Goal: Information Seeking & Learning: Learn about a topic

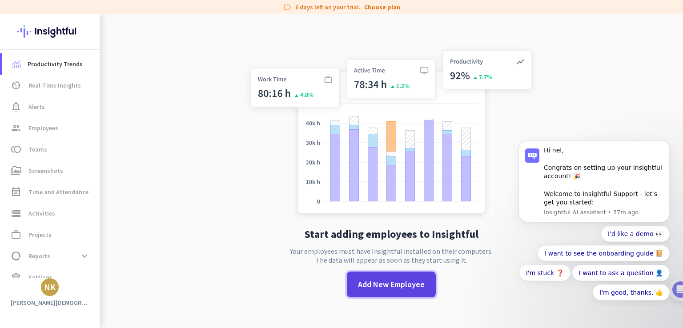
click at [404, 290] on span "Add New Employee" at bounding box center [391, 285] width 67 height 12
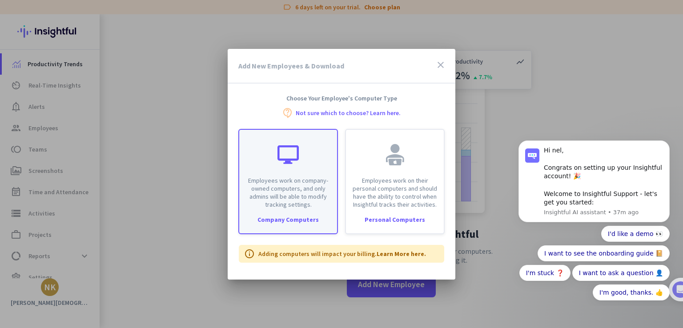
click at [290, 161] on div at bounding box center [287, 154] width 21 height 21
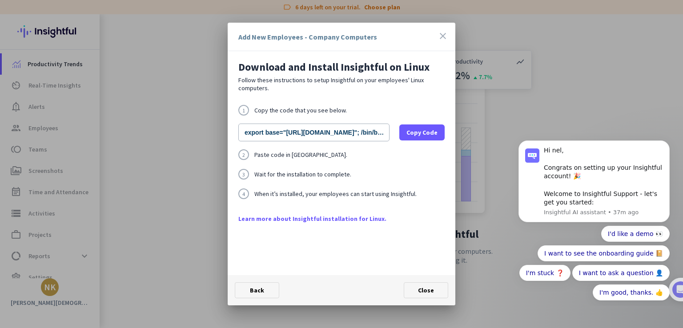
drag, startPoint x: 296, startPoint y: 82, endPoint x: 403, endPoint y: 88, distance: 107.3
click at [403, 88] on p "Follow these instructions to setup Insightful on your employees' Linux computer…" at bounding box center [341, 84] width 206 height 16
click at [353, 220] on link "Learn more about Insightful installation for Linux." at bounding box center [341, 218] width 206 height 9
click at [443, 34] on icon "close" at bounding box center [443, 36] width 11 height 11
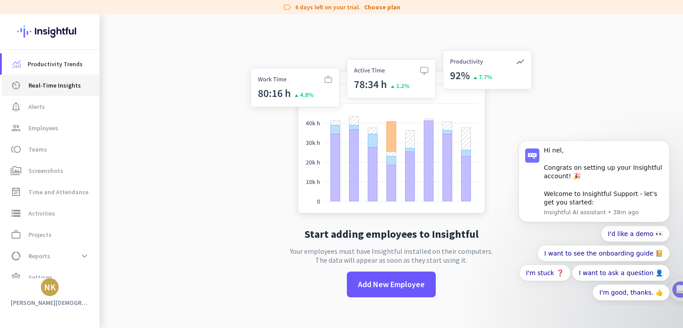
click at [39, 84] on span "Real-Time Insights" at bounding box center [54, 85] width 52 height 11
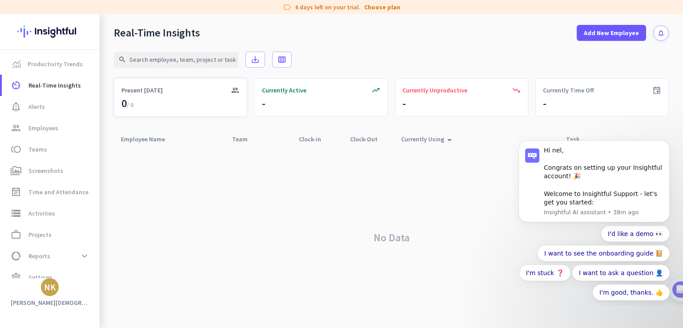
click at [230, 91] on div "Present [DATE]" at bounding box center [180, 90] width 118 height 9
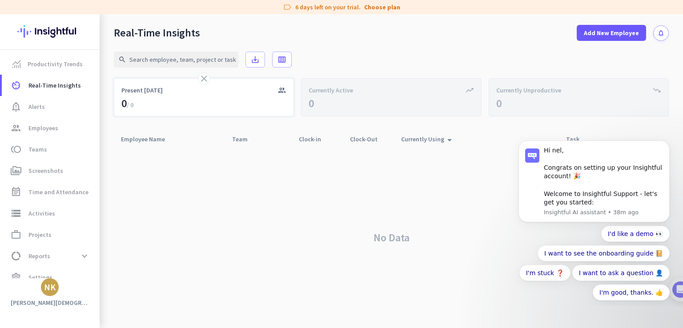
click at [279, 90] on icon "group" at bounding box center [281, 90] width 9 height 9
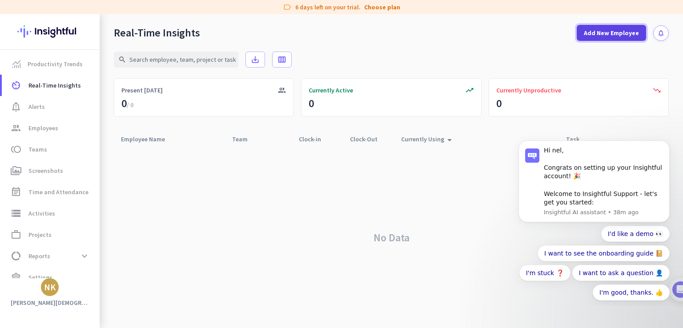
click at [584, 36] on span at bounding box center [611, 32] width 69 height 21
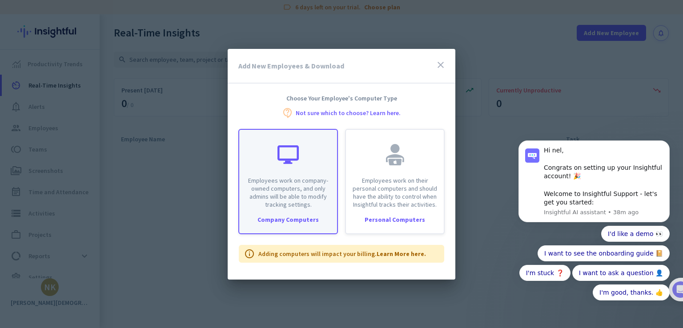
click at [295, 161] on div at bounding box center [287, 154] width 21 height 21
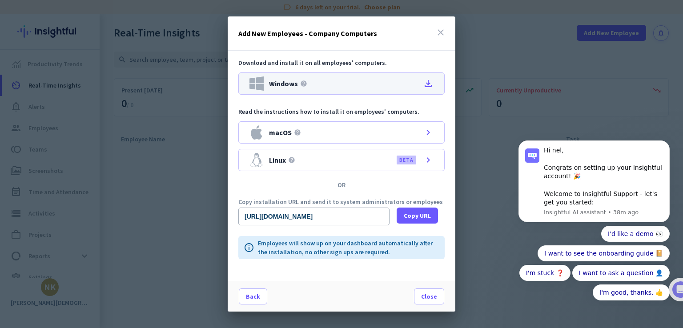
click at [426, 86] on icon "file_download" at bounding box center [428, 83] width 11 height 11
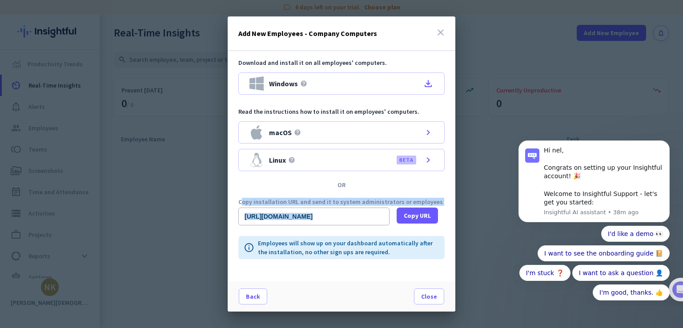
drag, startPoint x: 239, startPoint y: 203, endPoint x: 445, endPoint y: 205, distance: 205.5
click at [445, 205] on div "Copy installation URL and send it to system administrators or employees [URL][D…" at bounding box center [342, 212] width 228 height 27
click at [444, 194] on div "Download and install it on all employees' computers. Windows help file_download…" at bounding box center [342, 166] width 228 height 230
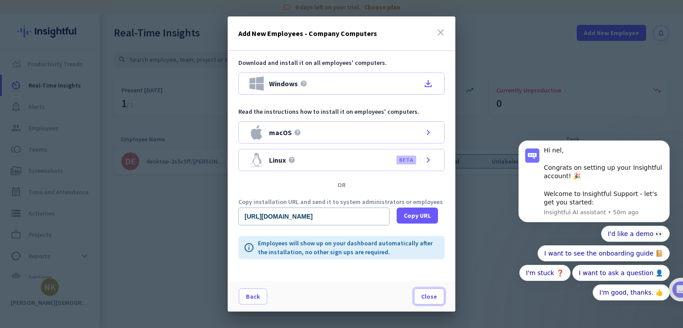
drag, startPoint x: 434, startPoint y: 299, endPoint x: 430, endPoint y: 312, distance: 12.9
click at [434, 299] on span "Close" at bounding box center [429, 296] width 16 height 9
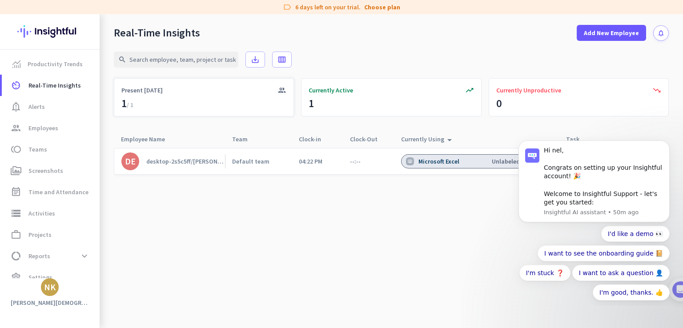
click at [137, 103] on div "group Present [DATE]" at bounding box center [204, 97] width 180 height 38
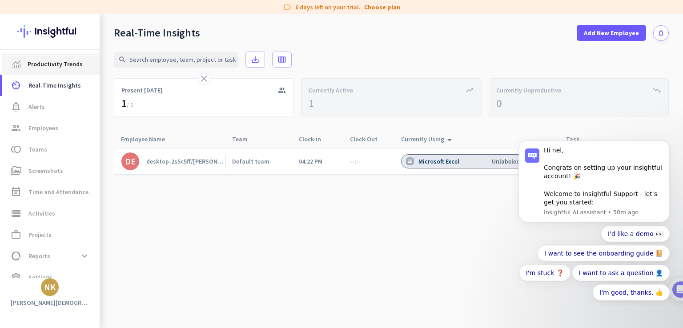
click at [71, 68] on span "Productivity Trends" at bounding box center [55, 64] width 55 height 11
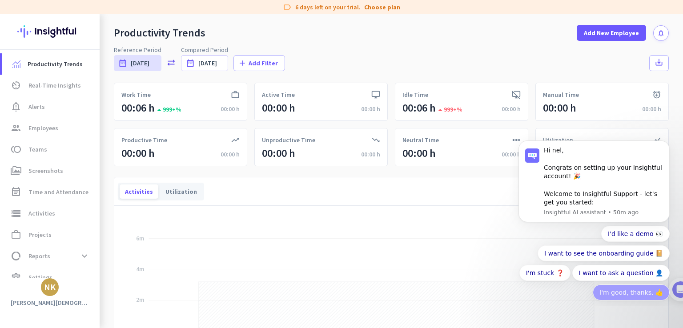
click at [627, 293] on button "I'm good, thanks. 👍" at bounding box center [631, 293] width 77 height 16
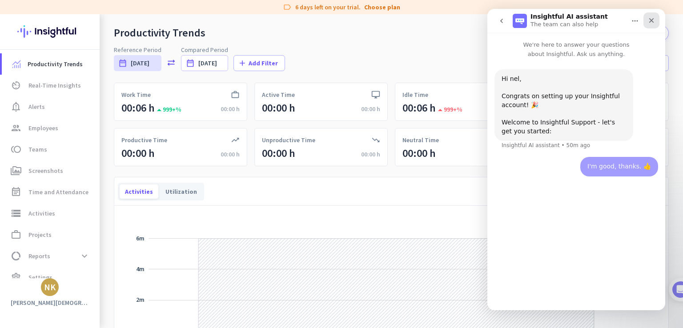
click at [652, 23] on icon "Close" at bounding box center [651, 20] width 7 height 7
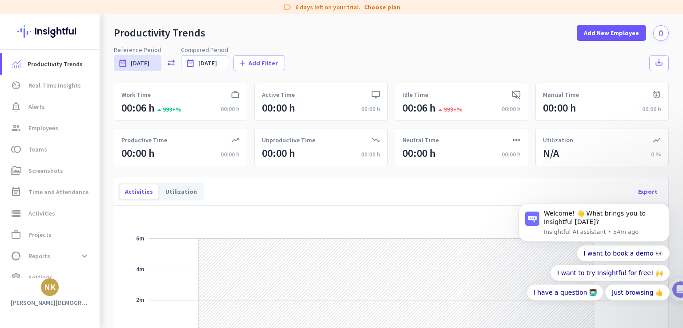
click at [141, 111] on div "00:06 h" at bounding box center [137, 108] width 33 height 14
click at [319, 104] on div "desktop_windows Active Time 00:00 h 00:00 h" at bounding box center [320, 102] width 133 height 38
click at [466, 105] on div "desktop_access_disabled Idle Time 00:06 h arrow_drop_up 999+% 00:00 h" at bounding box center [461, 102] width 133 height 38
click at [50, 91] on link "av_timer Real-Time Insights" at bounding box center [51, 85] width 98 height 21
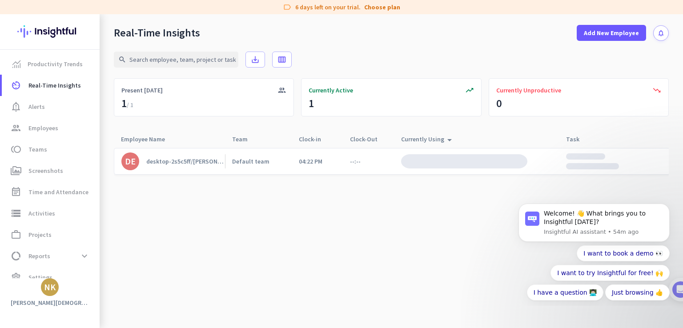
click at [176, 161] on div "desktop-2s5c5ff/[PERSON_NAME]" at bounding box center [185, 161] width 79 height 8
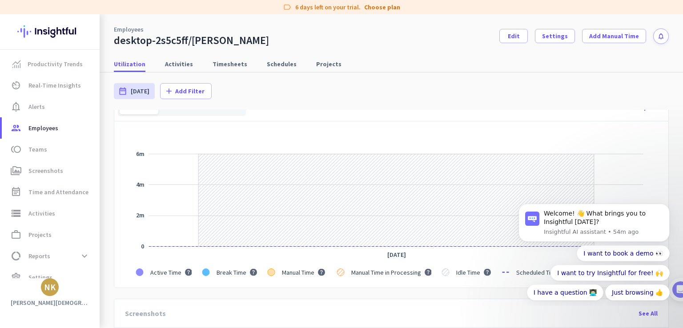
scroll to position [44, 0]
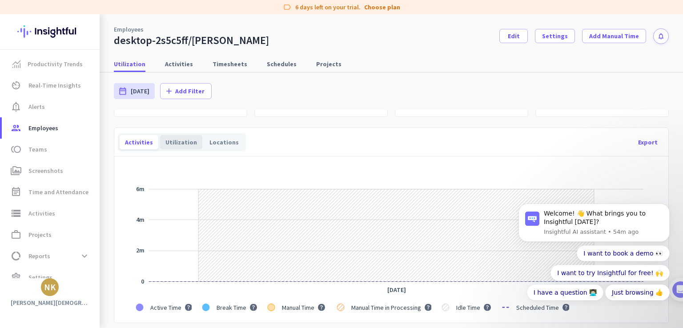
click at [178, 146] on div "Utilization" at bounding box center [181, 142] width 42 height 14
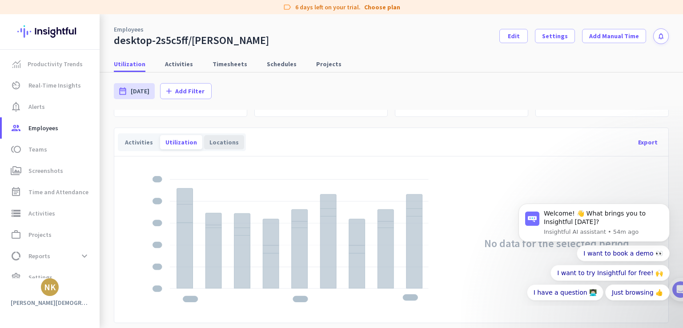
click at [222, 143] on div "Locations" at bounding box center [224, 142] width 40 height 14
click at [137, 137] on div "Activities" at bounding box center [139, 142] width 39 height 14
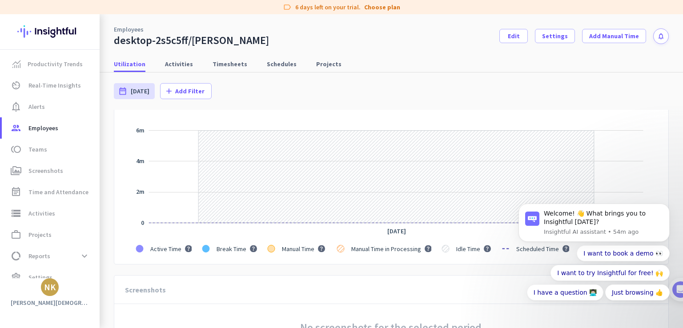
scroll to position [89, 0]
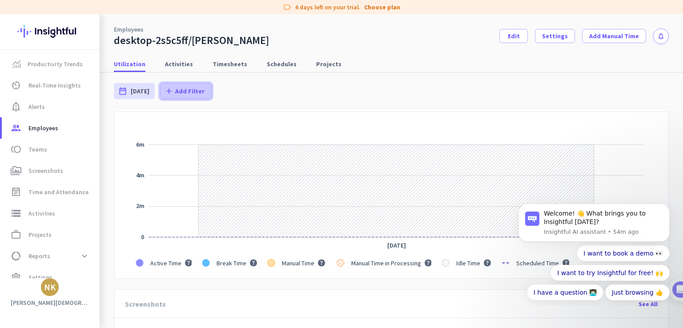
click at [169, 91] on icon "add" at bounding box center [169, 91] width 9 height 9
click at [240, 88] on div at bounding box center [341, 164] width 683 height 328
click at [185, 57] on span "Activities" at bounding box center [179, 64] width 28 height 16
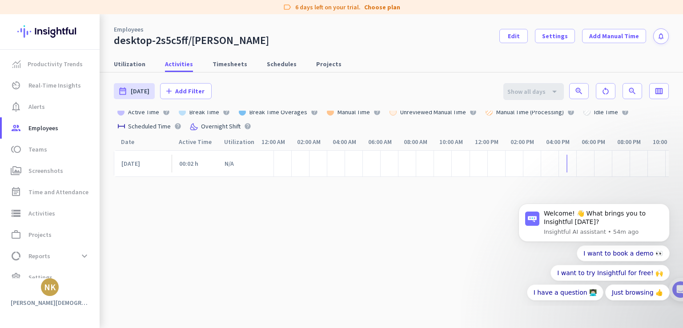
scroll to position [0, 38]
click at [160, 165] on div "[DATE]" at bounding box center [146, 164] width 51 height 27
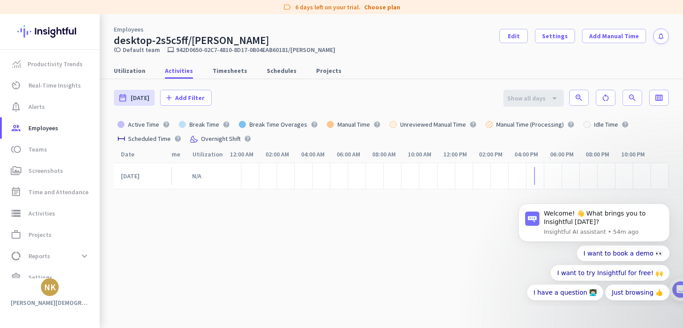
scroll to position [0, 0]
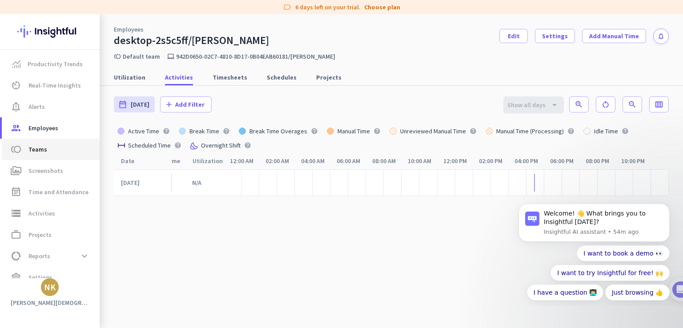
click at [27, 150] on span "toll Teams" at bounding box center [51, 149] width 84 height 11
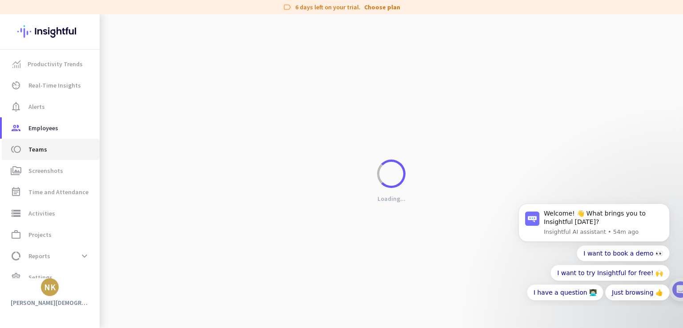
scroll to position [0, 32]
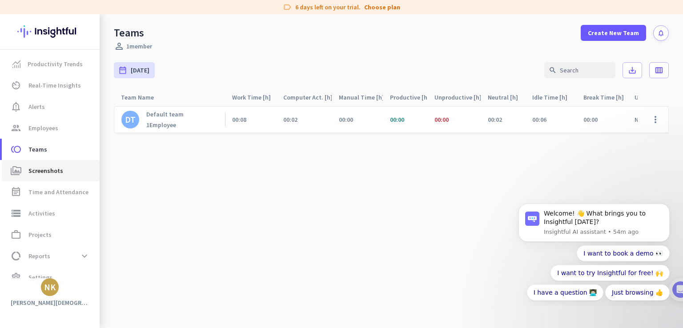
click at [27, 168] on span "perm_media Screenshots" at bounding box center [51, 170] width 84 height 11
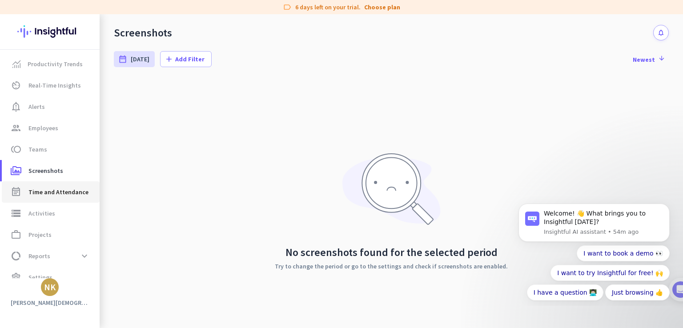
click at [31, 190] on span "Time and Attendance" at bounding box center [58, 192] width 60 height 11
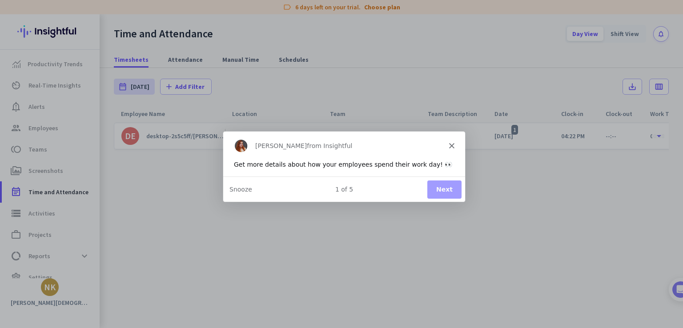
click at [444, 193] on button "Next" at bounding box center [444, 189] width 34 height 18
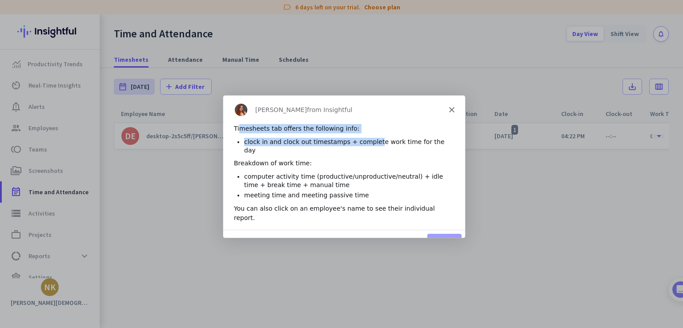
drag, startPoint x: 238, startPoint y: 130, endPoint x: 367, endPoint y: 133, distance: 129.4
click at [367, 133] on div "Timesheets tab offers the following info: clock in and clock out timestamps + c…" at bounding box center [344, 176] width 242 height 106
click at [301, 139] on li "clock in and clock out timestamps + complete work time for the day" at bounding box center [349, 145] width 210 height 16
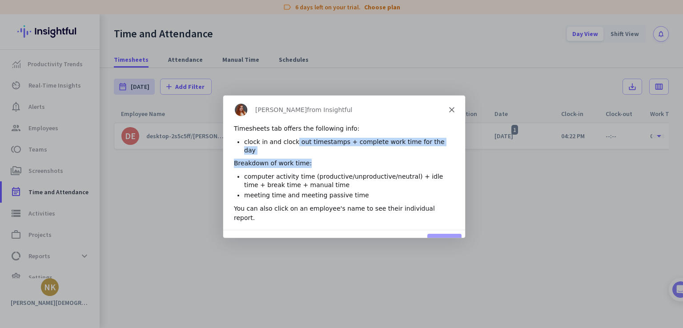
drag, startPoint x: 290, startPoint y: 140, endPoint x: 408, endPoint y: 147, distance: 118.1
click at [408, 147] on div "Timesheets tab offers the following info: clock in and clock out timestamps + c…" at bounding box center [344, 176] width 242 height 106
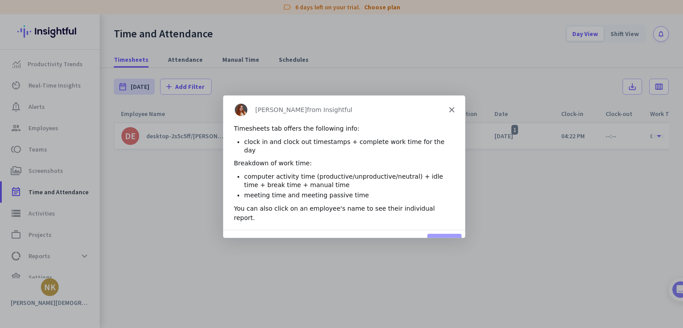
click at [331, 190] on li "meeting time and meeting passive time" at bounding box center [349, 194] width 210 height 8
drag, startPoint x: 244, startPoint y: 202, endPoint x: 445, endPoint y: 217, distance: 201.5
click at [445, 217] on div "[PERSON_NAME] from Insightful Timesheets tab offers the following info: clock i…" at bounding box center [344, 175] width 242 height 160
click at [443, 233] on button "Next" at bounding box center [444, 242] width 34 height 18
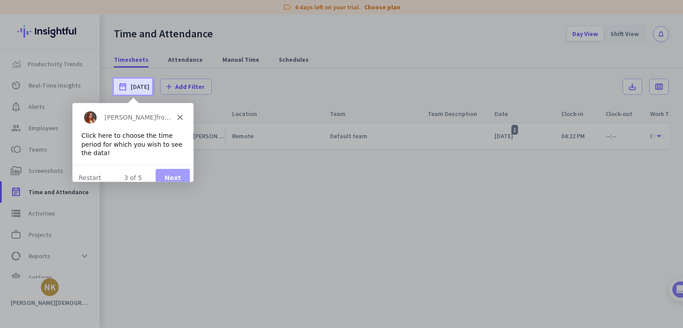
click at [166, 168] on button "Next" at bounding box center [172, 177] width 34 height 18
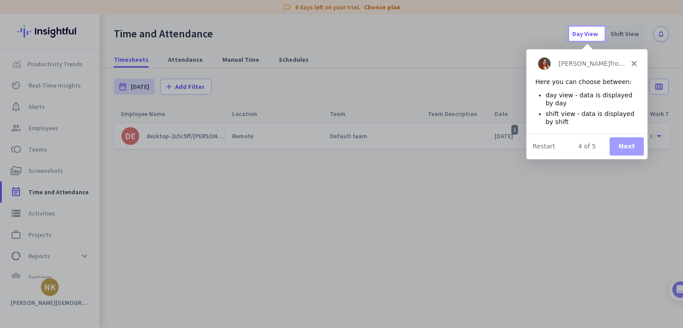
drag, startPoint x: 553, startPoint y: 97, endPoint x: 606, endPoint y: 103, distance: 53.7
click at [606, 103] on li "day view - data is displayed by day" at bounding box center [591, 99] width 93 height 16
click at [620, 144] on button "Next" at bounding box center [626, 146] width 34 height 18
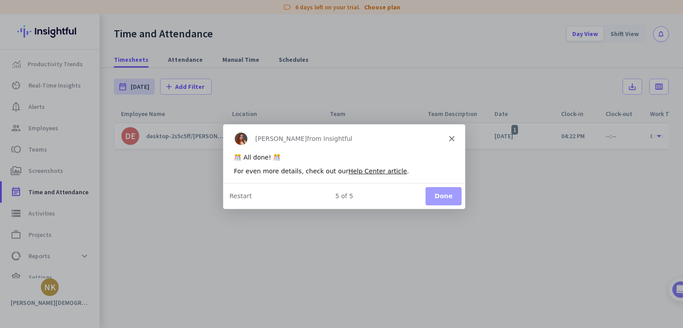
click at [439, 195] on button "Done" at bounding box center [443, 196] width 36 height 18
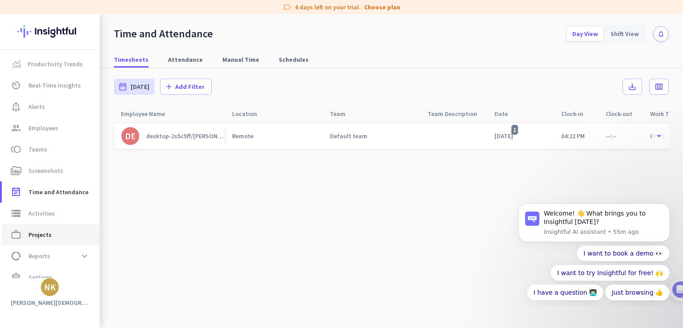
click at [32, 225] on link "work_outline Projects" at bounding box center [51, 234] width 98 height 21
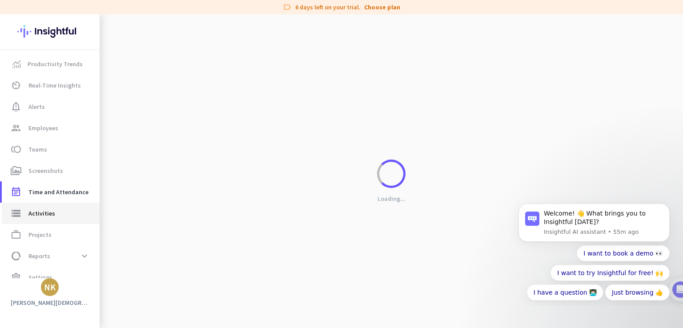
click at [34, 211] on span "Activities" at bounding box center [41, 213] width 27 height 11
type input "[DATE]"
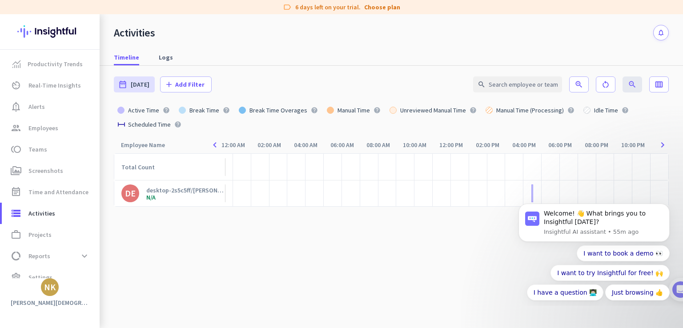
click at [185, 193] on div "desktop-2s5c5ff/[PERSON_NAME]" at bounding box center [185, 190] width 79 height 8
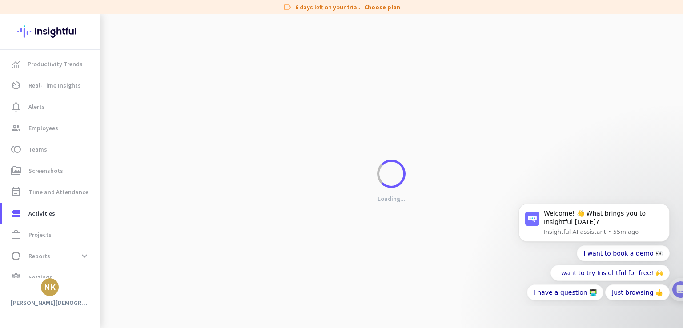
type input "[DATE] - [DATE]"
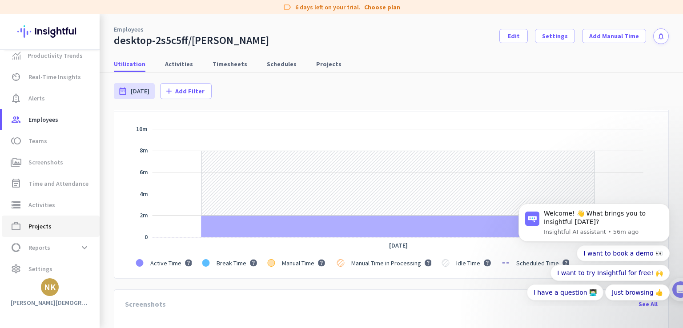
scroll to position [13, 0]
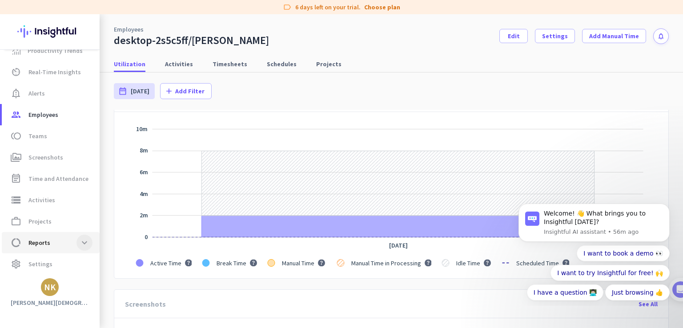
click at [82, 242] on span at bounding box center [84, 243] width 16 height 16
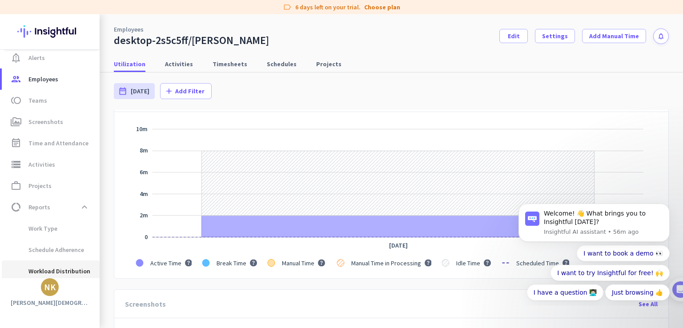
scroll to position [95, 0]
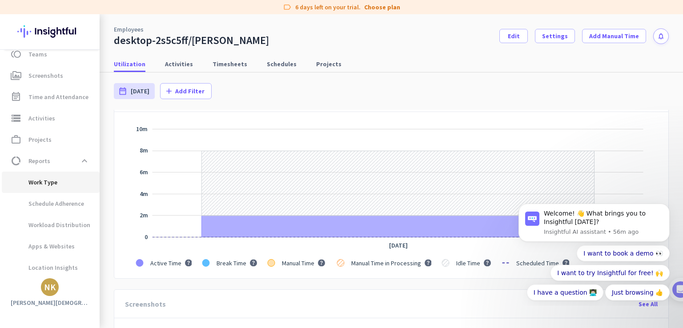
click at [40, 177] on span "Work Type" at bounding box center [33, 182] width 48 height 21
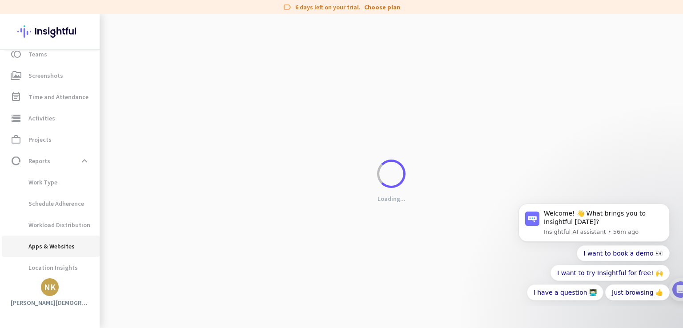
click at [38, 241] on span "Apps & Websites" at bounding box center [42, 246] width 66 height 21
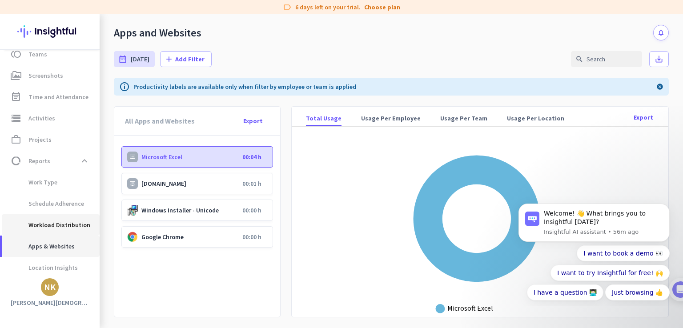
scroll to position [120, 0]
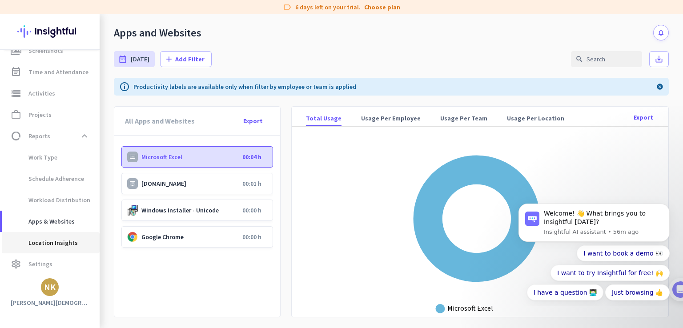
click at [59, 244] on span "Location Insights" at bounding box center [43, 242] width 69 height 21
type input "[DATE] - [DATE]"
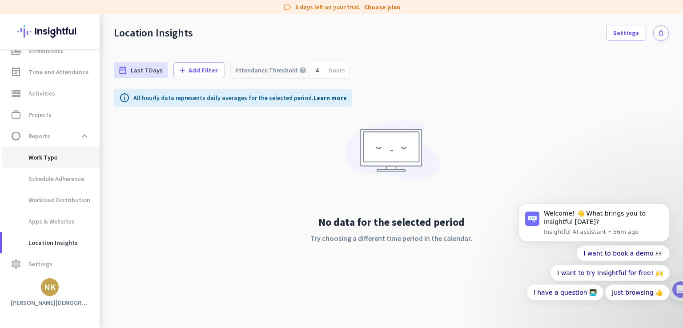
click at [40, 157] on span "Work Type" at bounding box center [33, 157] width 48 height 21
type input "[DATE] - [DATE]"
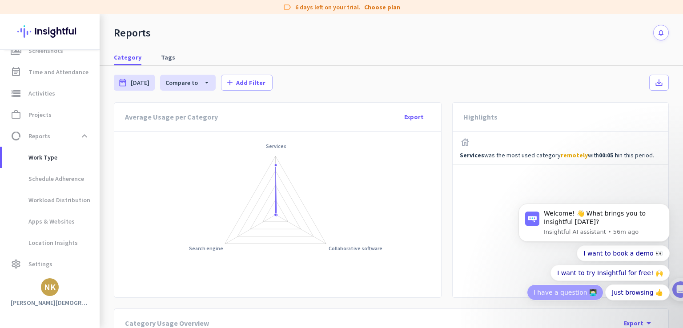
click at [564, 292] on button "I have a question 👨🏻‍💻" at bounding box center [565, 293] width 76 height 16
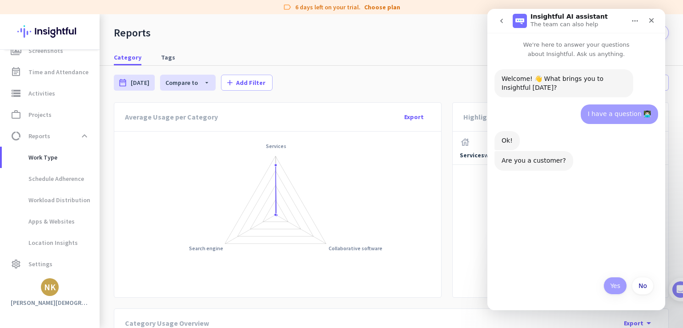
click at [612, 286] on button "Yes" at bounding box center [615, 286] width 24 height 18
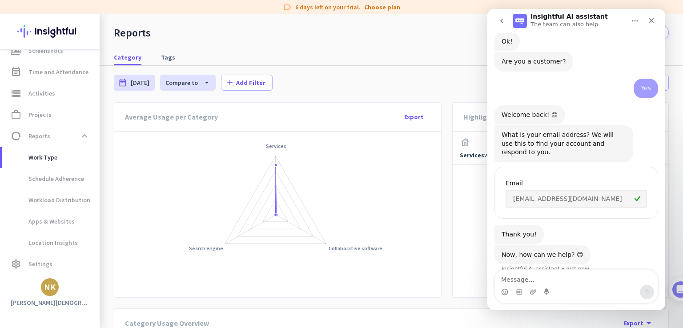
scroll to position [104, 0]
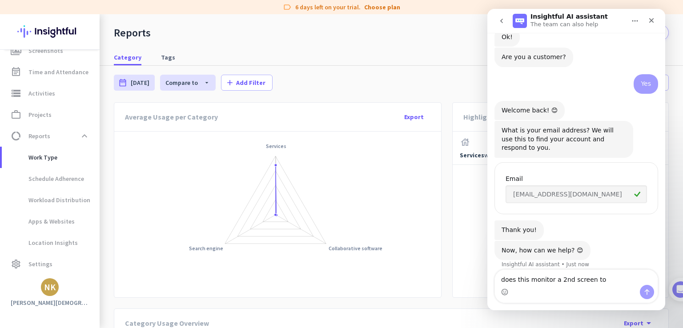
type textarea "does this monitor a 2nd screen too"
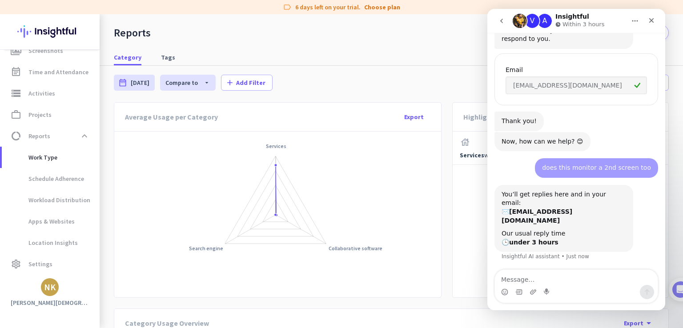
scroll to position [212, 0]
click at [385, 98] on div "date_range [DATE] [DATE] - [DATE] Compare to arrow_drop_down [DATE] - [DATE] ad…" at bounding box center [391, 261] width 583 height 391
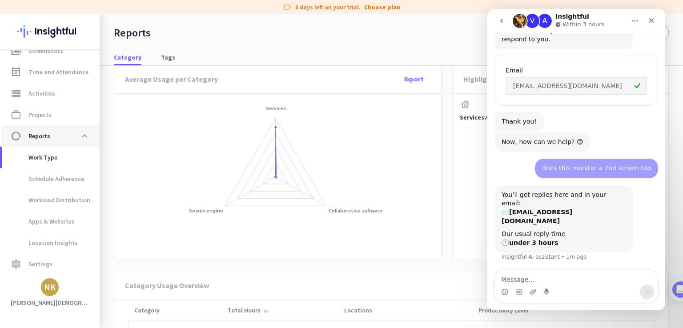
scroll to position [0, 0]
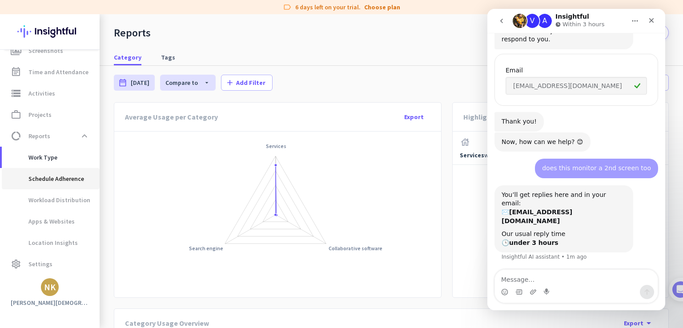
click at [44, 176] on span "Schedule Adherence" at bounding box center [46, 178] width 75 height 21
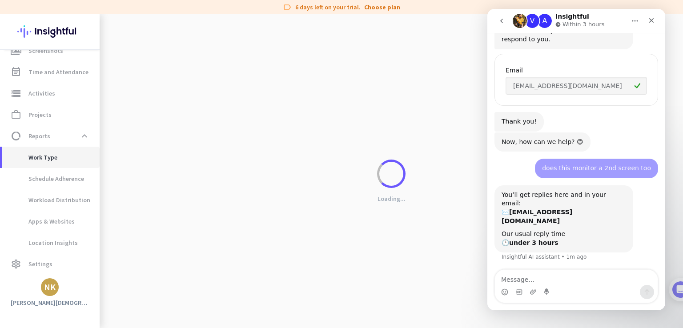
click at [46, 155] on span "Work Type" at bounding box center [33, 157] width 48 height 21
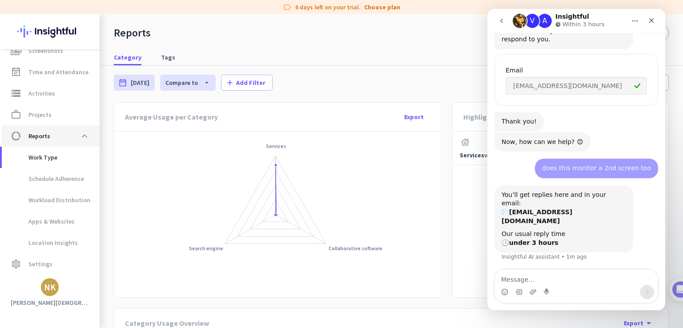
click at [45, 131] on span "Reports" at bounding box center [39, 136] width 22 height 11
click at [43, 116] on span "Projects" at bounding box center [39, 114] width 23 height 11
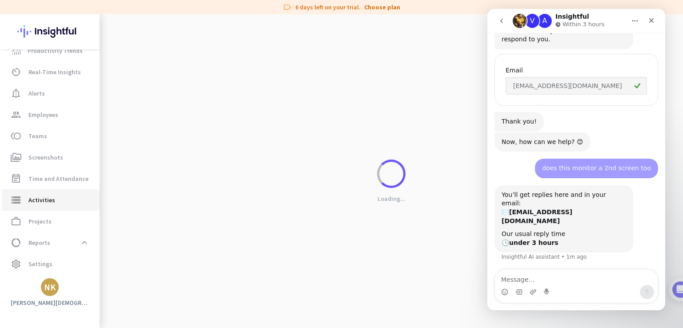
click at [40, 95] on ul "Productivity Trends av_timer Real-Time Insights notification_important Alerts g…" at bounding box center [50, 157] width 100 height 235
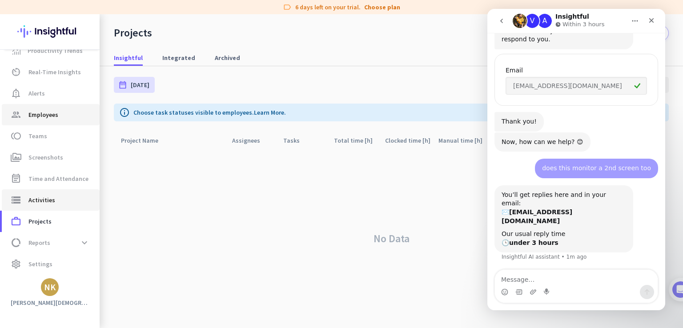
scroll to position [13, 0]
click at [30, 201] on span "Activities" at bounding box center [41, 200] width 27 height 11
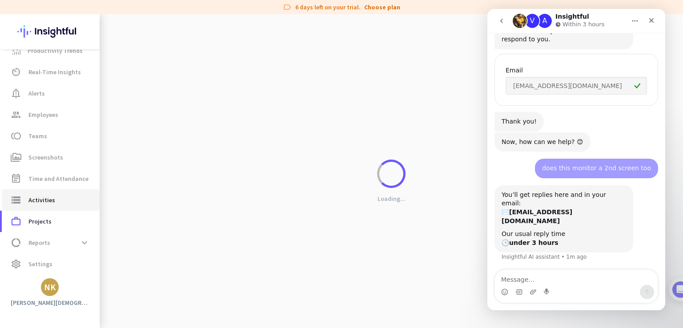
type input "[DATE]"
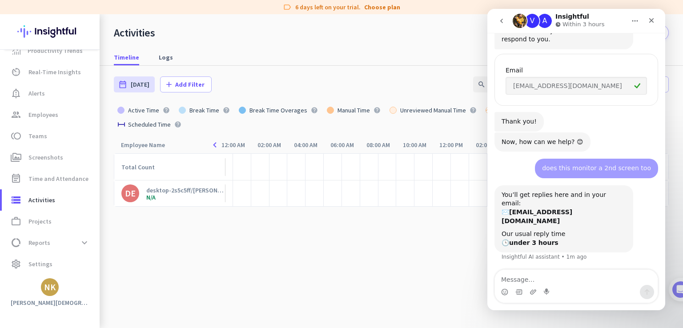
click at [170, 189] on div "desktop-2s5c5ff/[PERSON_NAME]" at bounding box center [185, 190] width 79 height 8
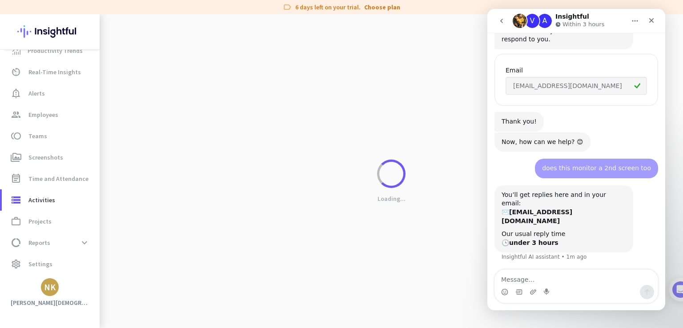
type input "[DATE] - [DATE]"
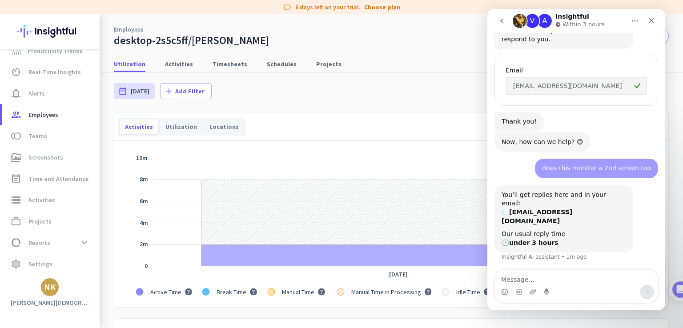
scroll to position [44, 0]
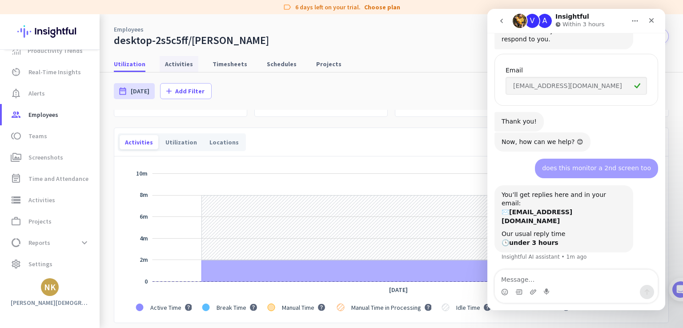
click at [168, 69] on span "Activities" at bounding box center [179, 64] width 28 height 16
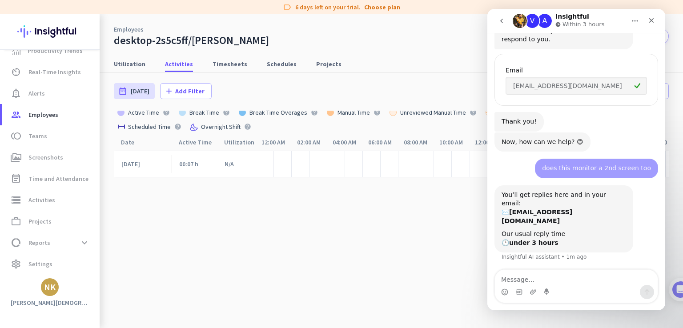
scroll to position [0, 39]
click at [192, 166] on div "N/A" at bounding box center [213, 164] width 42 height 27
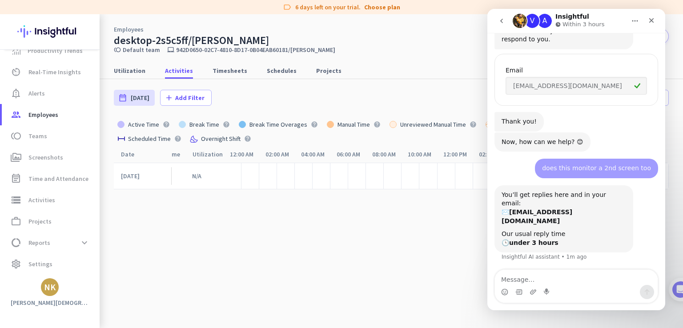
scroll to position [0, 0]
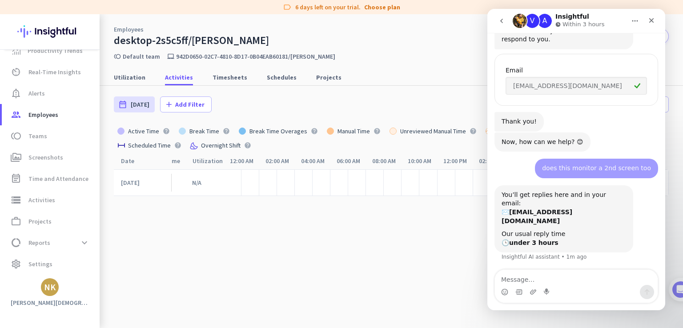
click at [482, 24] on div "Employees desktop-2s5c5ff/nelly Edit Settings Add Manual Time notifications" at bounding box center [391, 30] width 583 height 33
click at [445, 32] on div "Employees desktop-2s5c5ff/nelly Edit Settings Add Manual Time notifications" at bounding box center [391, 30] width 583 height 33
click at [278, 171] on div at bounding box center [286, 182] width 18 height 27
click at [48, 76] on span "Real-Time Insights" at bounding box center [54, 72] width 52 height 11
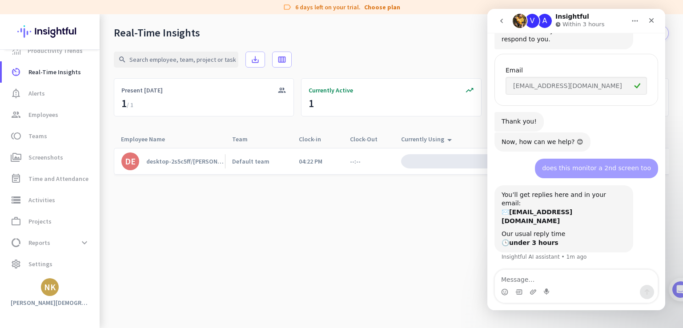
click at [184, 165] on link "DE desktop-2s5c5ff/[PERSON_NAME]" at bounding box center [173, 162] width 104 height 18
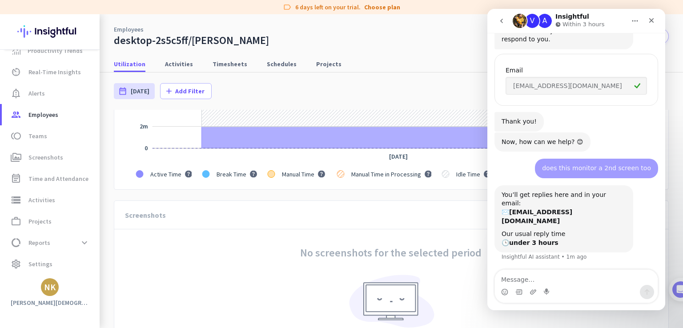
scroll to position [133, 0]
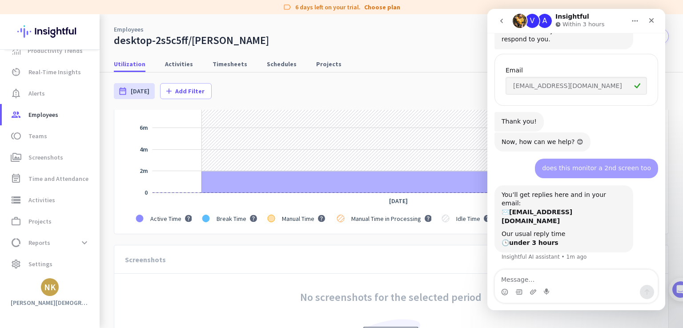
click at [439, 40] on div "Employees desktop-2s5c5ff/nelly Edit Settings Add Manual Time notifications" at bounding box center [391, 30] width 583 height 33
click at [269, 67] on span "Schedules" at bounding box center [282, 64] width 30 height 9
type input "[DATE] - [DATE]"
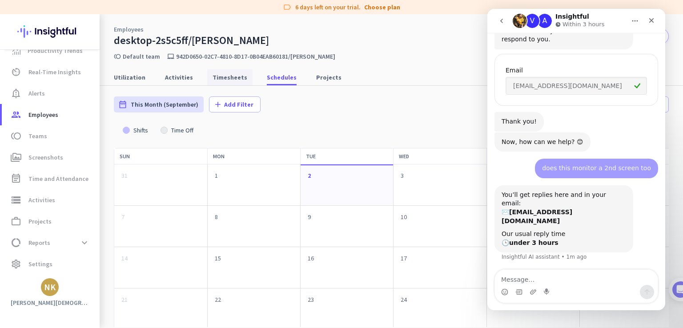
click at [213, 74] on span "Timesheets" at bounding box center [230, 77] width 35 height 9
type input "[DATE] - [DATE]"
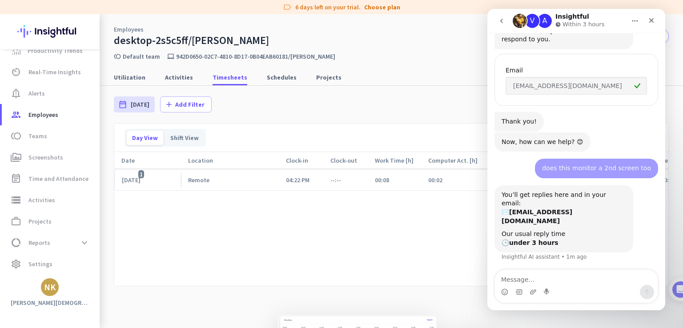
click at [227, 189] on div "Remote" at bounding box center [230, 180] width 98 height 20
click at [183, 140] on div "Shift View" at bounding box center [184, 138] width 39 height 14
click at [143, 173] on div "[DATE]" at bounding box center [147, 180] width 67 height 20
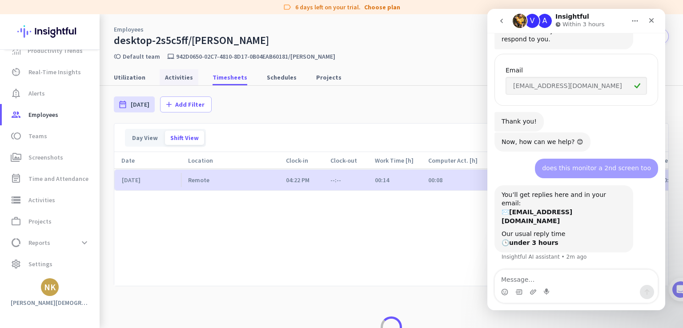
click at [186, 83] on span "Activities" at bounding box center [179, 77] width 28 height 16
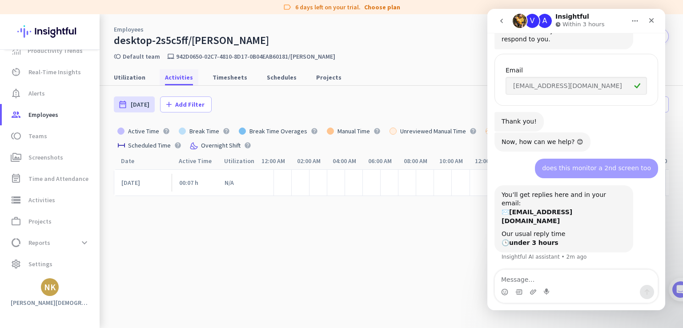
scroll to position [0, 39]
click at [189, 76] on link "Activities" at bounding box center [179, 77] width 39 height 16
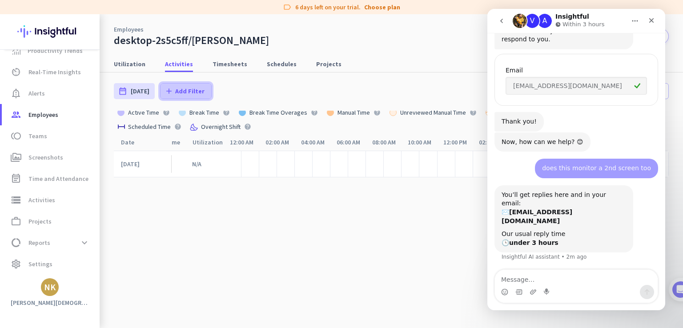
click at [184, 94] on span "Add Filter" at bounding box center [189, 91] width 29 height 9
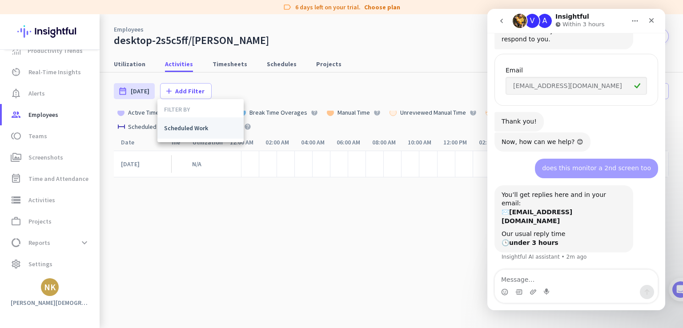
click at [173, 130] on span "Scheduled Work" at bounding box center [200, 128] width 73 height 9
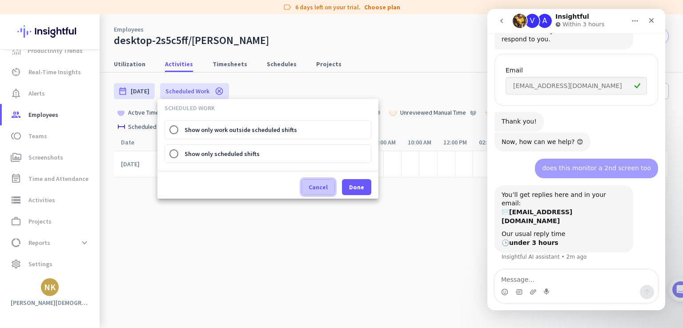
click at [315, 192] on span at bounding box center [318, 187] width 32 height 21
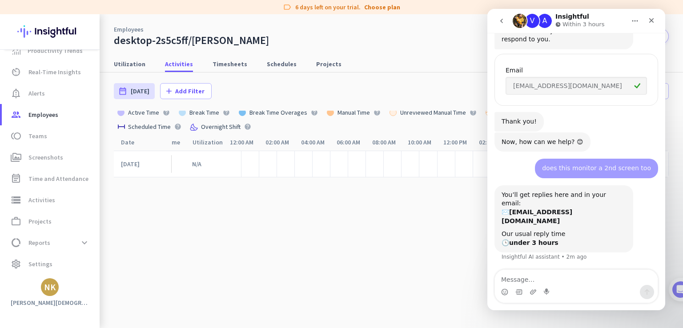
click at [293, 213] on cdk-virtual-scroll-viewport "[DATE] 00:07 h N/A" at bounding box center [391, 240] width 555 height 178
click at [48, 136] on span "toll Teams" at bounding box center [51, 136] width 84 height 11
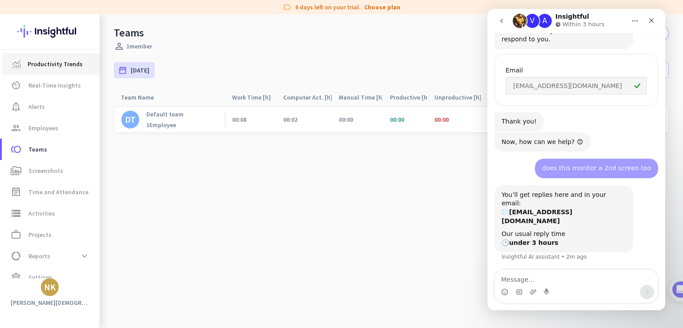
click at [48, 67] on span "Productivity Trends" at bounding box center [55, 64] width 55 height 11
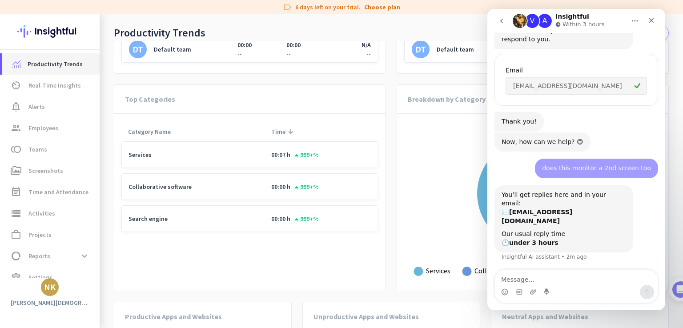
scroll to position [489, 0]
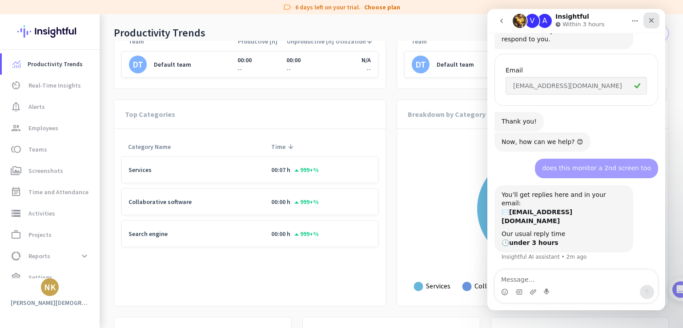
drag, startPoint x: 650, startPoint y: 20, endPoint x: 1127, endPoint y: 29, distance: 477.2
click at [650, 20] on icon "Close" at bounding box center [651, 20] width 7 height 7
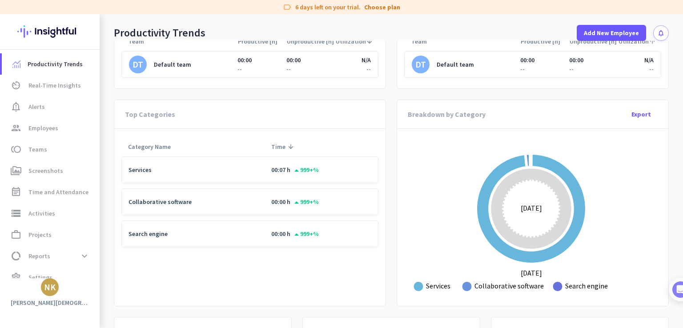
click at [135, 167] on td "Services" at bounding box center [192, 170] width 143 height 27
click at [312, 173] on span "999+%" at bounding box center [306, 170] width 25 height 8
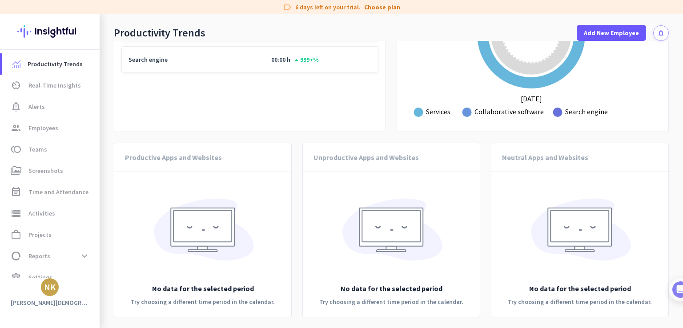
scroll to position [711, 0]
click at [206, 297] on p "Try choosing a different time period in the calendar." at bounding box center [203, 301] width 144 height 9
click at [249, 200] on img at bounding box center [202, 233] width 107 height 83
click at [480, 143] on div "Unproductive Apps and Websites" at bounding box center [391, 157] width 177 height 29
click at [445, 192] on img at bounding box center [391, 233] width 107 height 83
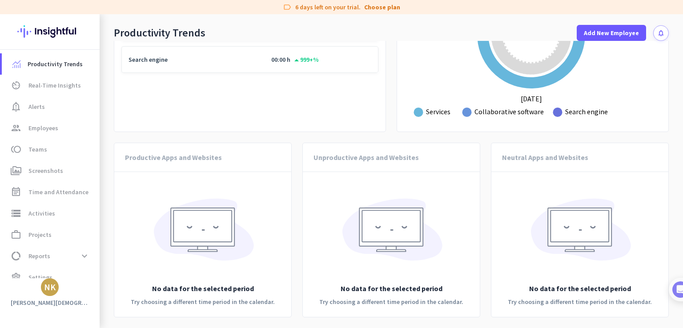
scroll to position [848, 0]
click at [84, 255] on span at bounding box center [84, 256] width 16 height 16
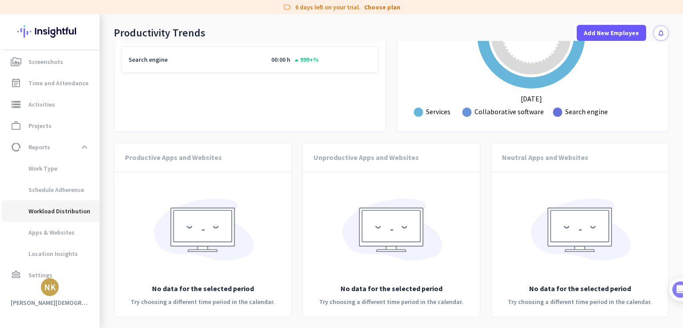
scroll to position [120, 0]
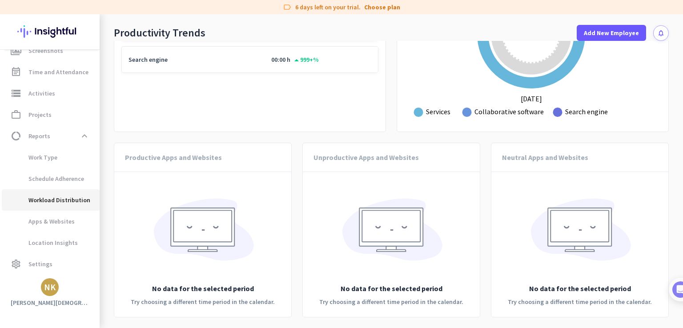
click at [62, 200] on span "Workload Distribution" at bounding box center [49, 199] width 81 height 21
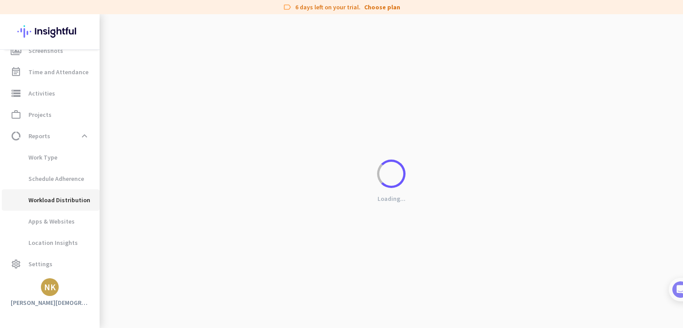
scroll to position [848, 0]
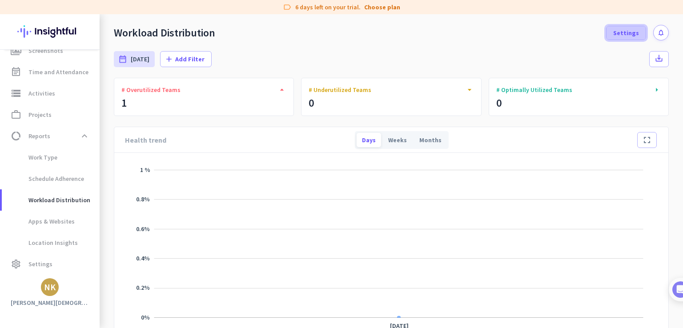
click at [635, 32] on span at bounding box center [626, 32] width 39 height 21
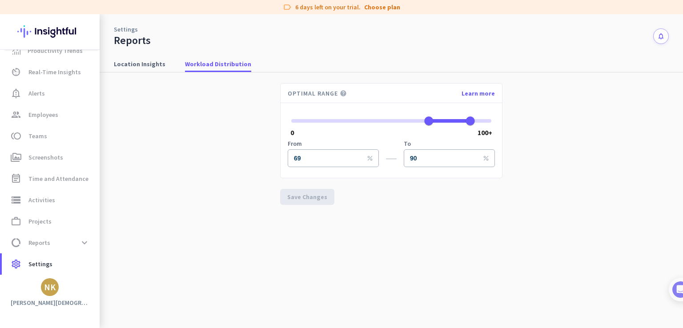
scroll to position [13, 0]
click at [32, 110] on span "Employees" at bounding box center [43, 114] width 30 height 11
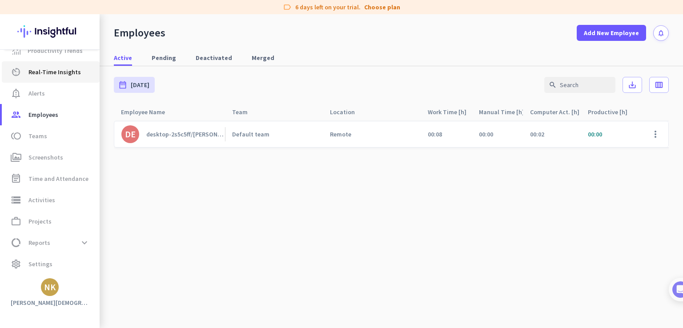
click at [40, 68] on span "Real-Time Insights" at bounding box center [54, 72] width 52 height 11
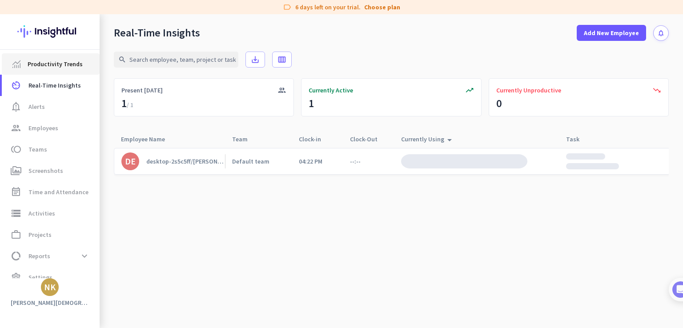
click at [44, 64] on span "Productivity Trends" at bounding box center [55, 64] width 55 height 11
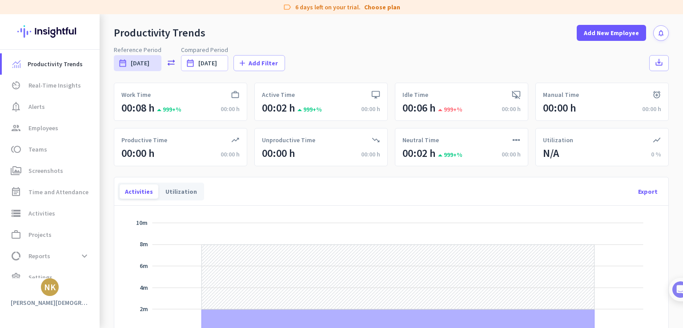
click at [210, 123] on div "work_outlined Work Time 00:08 h arrow_drop_up 999+% 00:00 h desktop_windows Act…" at bounding box center [391, 125] width 555 height 84
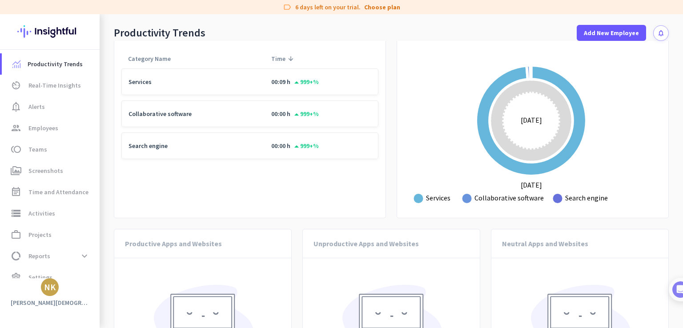
scroll to position [578, 0]
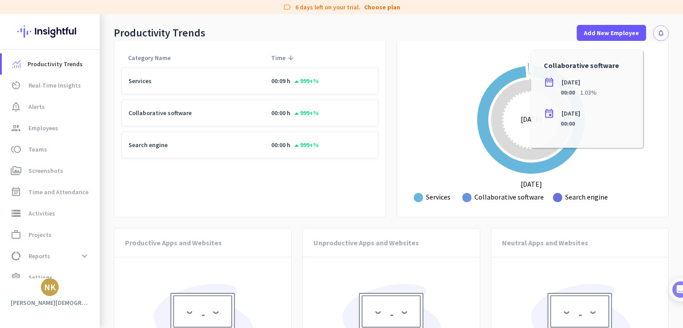
click at [495, 197] on rect "Legend" at bounding box center [503, 197] width 82 height 17
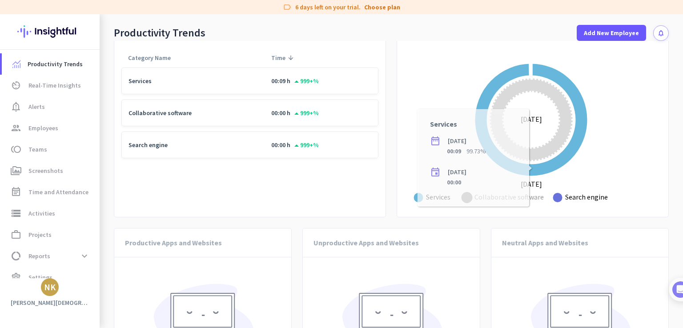
click at [443, 197] on rect "Legend" at bounding box center [434, 197] width 40 height 17
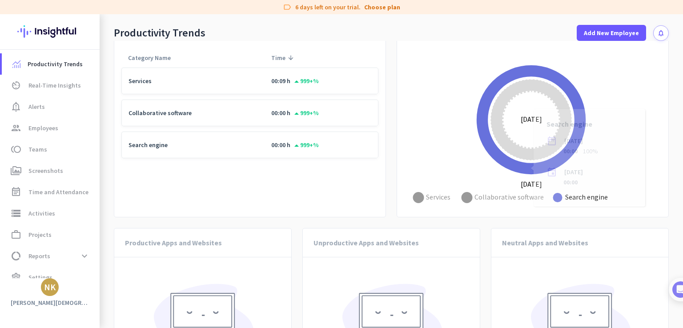
click at [561, 194] on rect "Legend" at bounding box center [581, 197] width 57 height 17
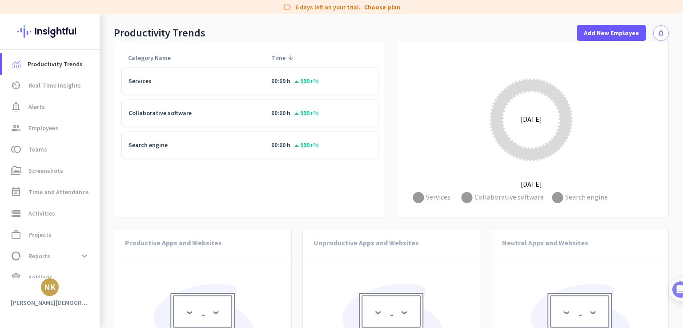
click at [450, 195] on rect at bounding box center [531, 129] width 254 height 156
click at [418, 199] on rect "Legend" at bounding box center [434, 197] width 40 height 17
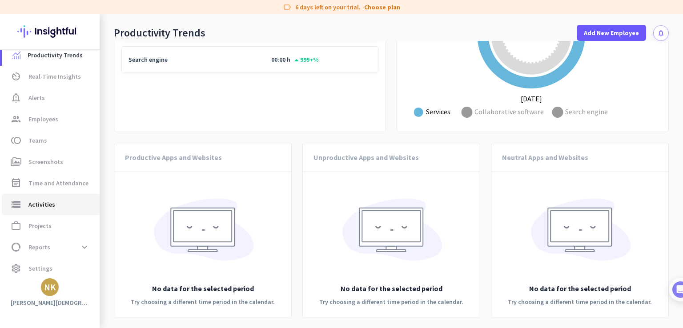
scroll to position [13, 0]
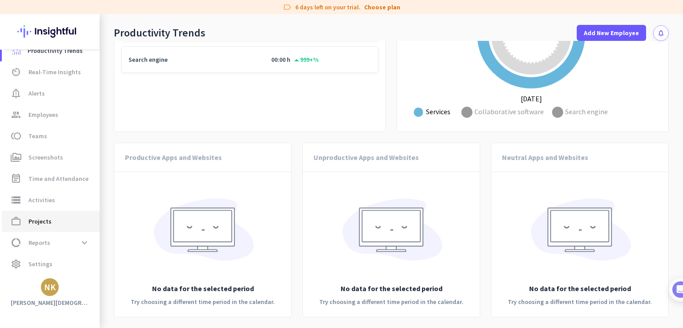
click at [36, 220] on span "Projects" at bounding box center [39, 221] width 23 height 11
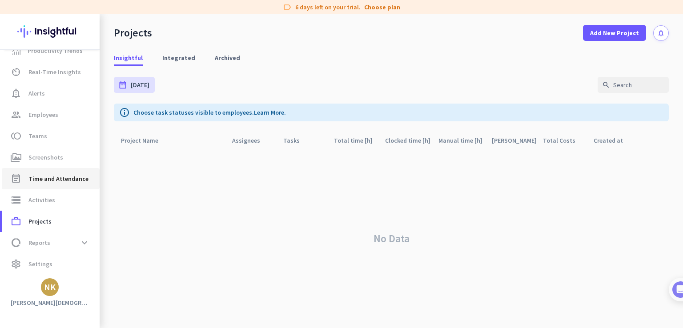
click at [45, 178] on span "Time and Attendance" at bounding box center [58, 178] width 60 height 11
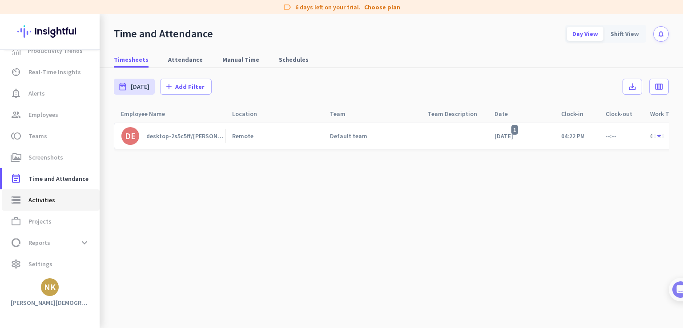
click at [46, 199] on span "Activities" at bounding box center [41, 200] width 27 height 11
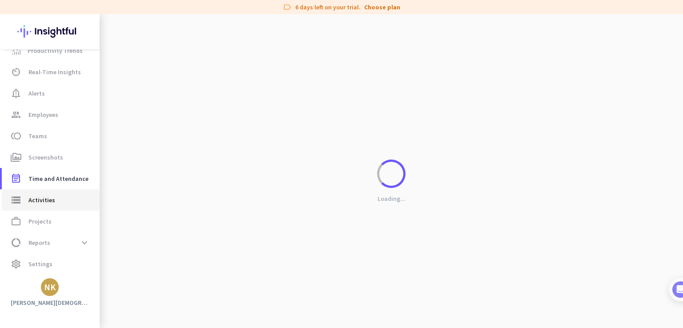
type input "[DATE]"
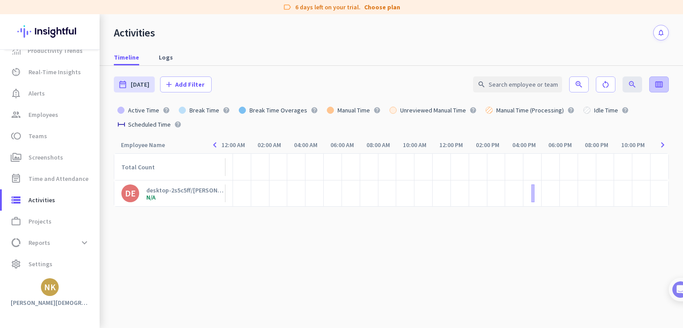
drag, startPoint x: 647, startPoint y: 84, endPoint x: 659, endPoint y: 84, distance: 12.0
click at [651, 84] on app-toolbar-table-actions "search zoom_in restart_alt zoom_out 100% calendar_view_week" at bounding box center [571, 84] width 196 height 16
click at [659, 84] on icon "calendar_view_week" at bounding box center [659, 84] width 9 height 9
drag, startPoint x: 621, startPoint y: 141, endPoint x: 615, endPoint y: 139, distance: 5.8
click at [620, 142] on span "Active Time" at bounding box center [633, 139] width 58 height 11
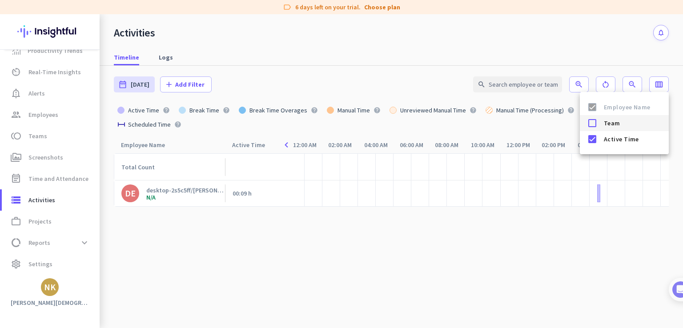
click at [583, 127] on mat-list-option "Team" at bounding box center [624, 123] width 89 height 16
click at [589, 124] on div at bounding box center [592, 123] width 18 height 18
click at [600, 141] on div at bounding box center [592, 139] width 18 height 18
click at [596, 105] on span at bounding box center [592, 107] width 18 height 18
click at [626, 59] on div at bounding box center [341, 164] width 683 height 328
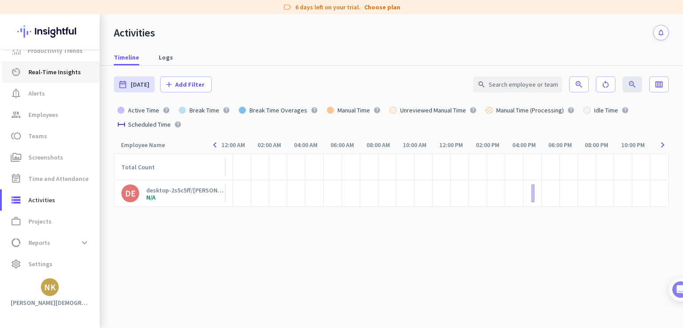
click at [52, 73] on span "Real-Time Insights" at bounding box center [54, 72] width 52 height 11
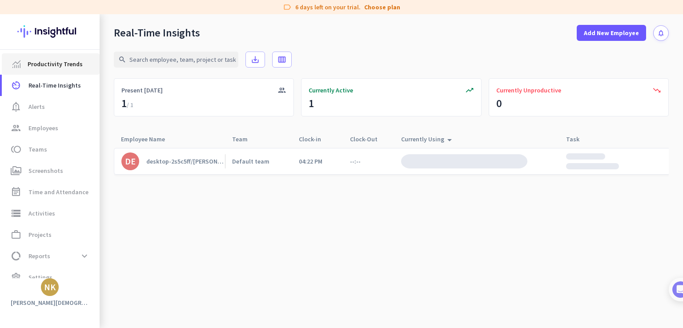
click at [60, 68] on span "Productivity Trends" at bounding box center [55, 64] width 55 height 11
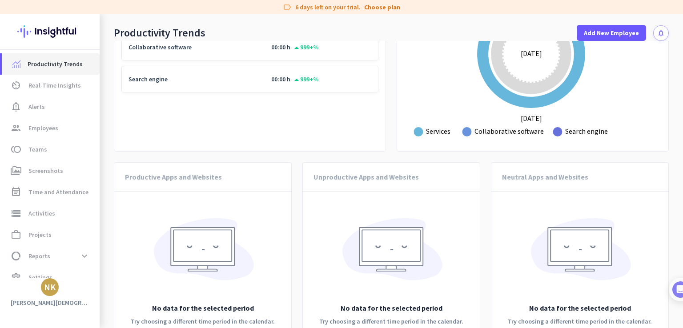
scroll to position [756, 0]
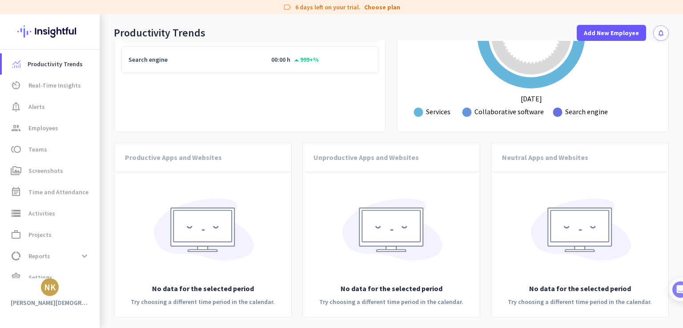
click at [657, 35] on icon "notifications" at bounding box center [661, 33] width 8 height 8
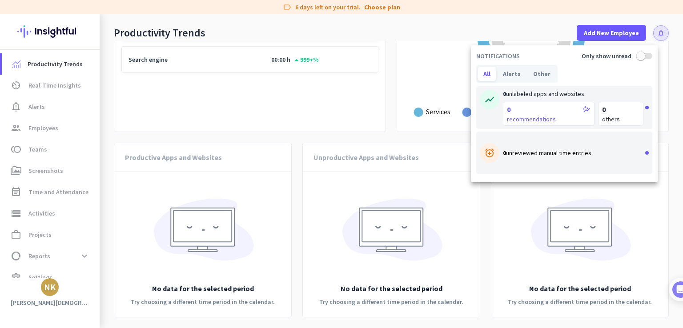
click at [64, 35] on div at bounding box center [341, 164] width 683 height 328
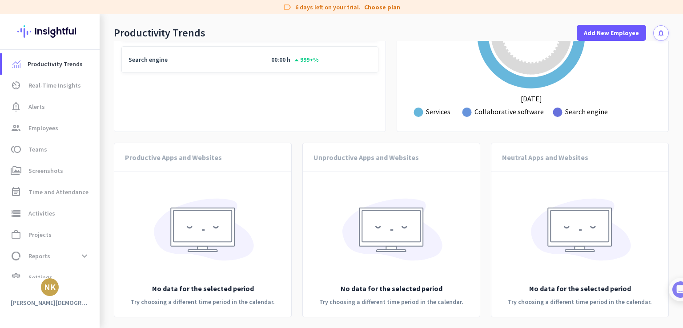
click at [64, 31] on img at bounding box center [49, 31] width 65 height 35
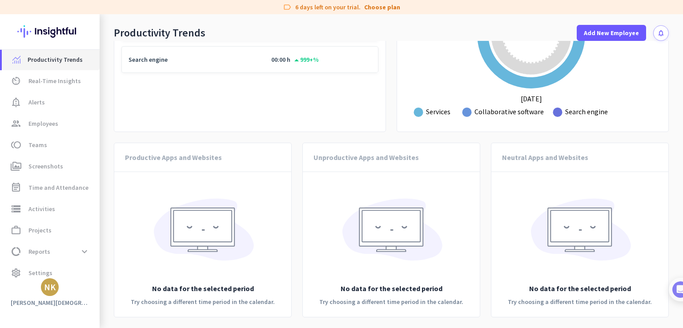
scroll to position [0, 0]
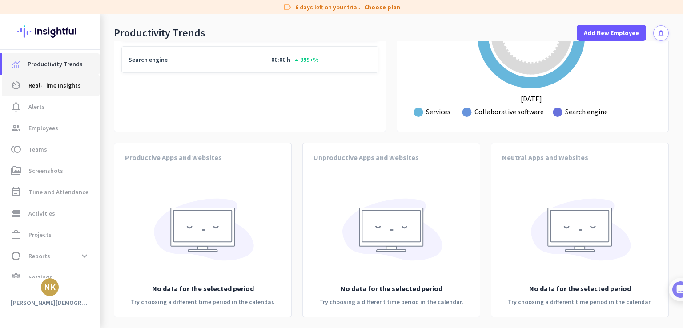
click at [32, 89] on span "Real-Time Insights" at bounding box center [54, 85] width 52 height 11
click at [58, 84] on span "Real-Time Insights" at bounding box center [54, 85] width 52 height 11
click at [64, 85] on span "Real-Time Insights" at bounding box center [54, 85] width 52 height 11
click at [51, 88] on span "Real-Time Insights" at bounding box center [54, 85] width 52 height 11
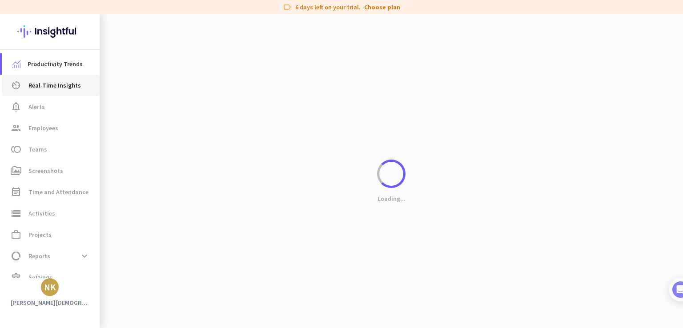
scroll to position [440, 0]
